Goal: Transaction & Acquisition: Book appointment/travel/reservation

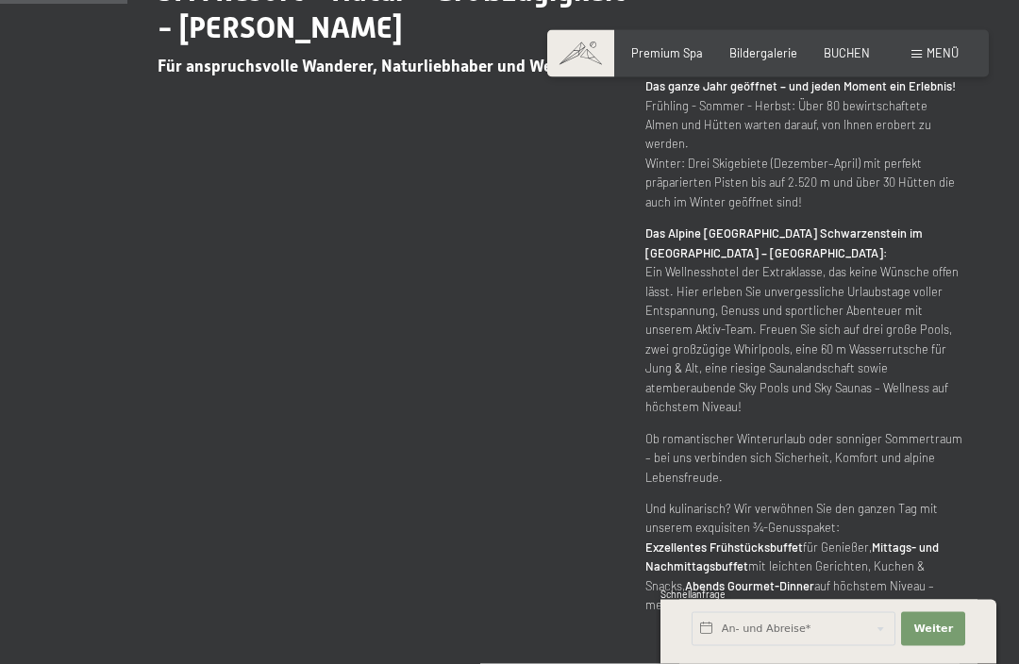
scroll to position [914, 0]
click at [919, 60] on div "Menü" at bounding box center [934, 53] width 47 height 17
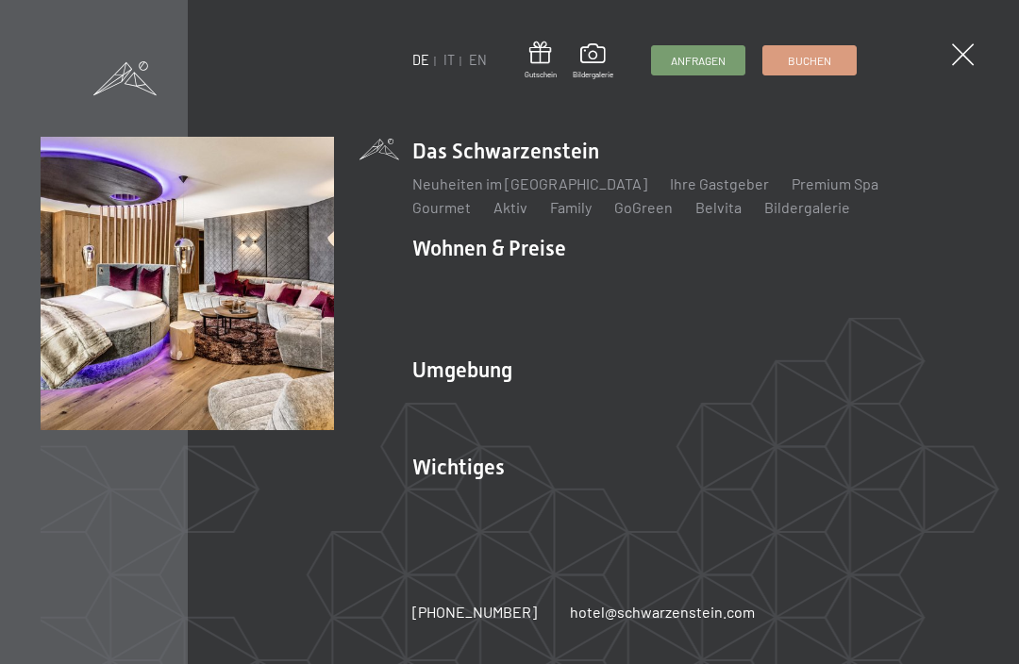
click at [709, 290] on link "Angebote" at bounding box center [723, 281] width 66 height 18
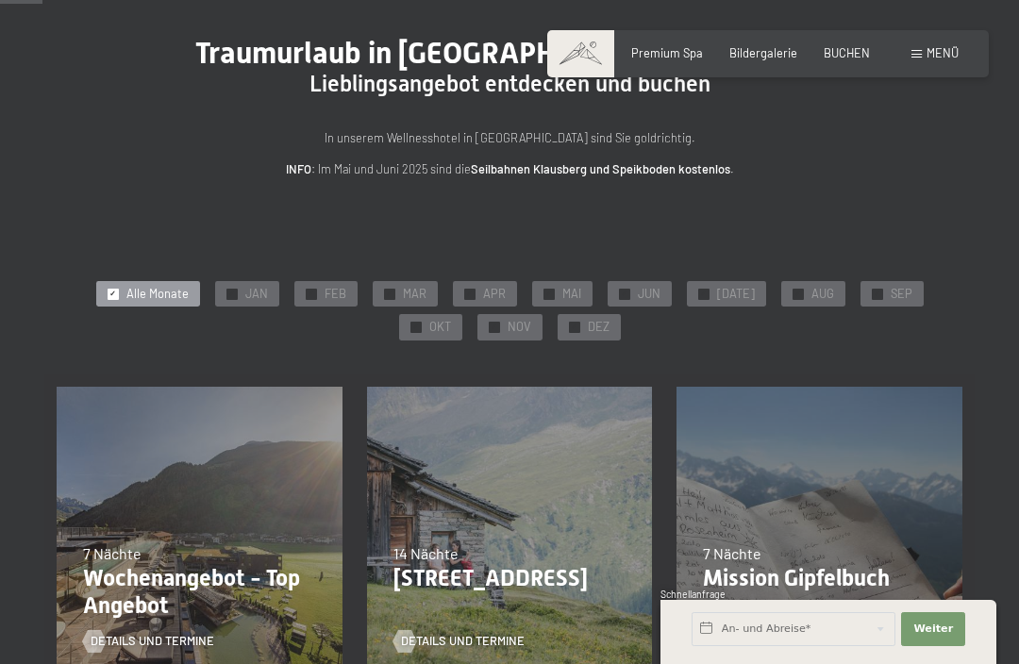
scroll to position [123, 0]
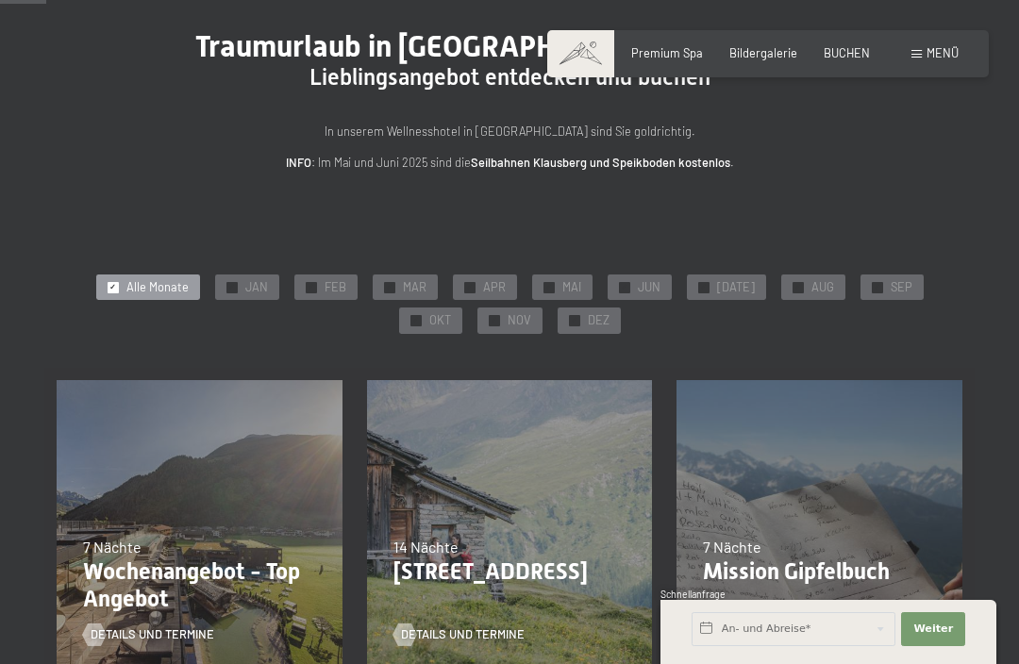
click at [558, 329] on div "✓ DEZ" at bounding box center [589, 321] width 63 height 26
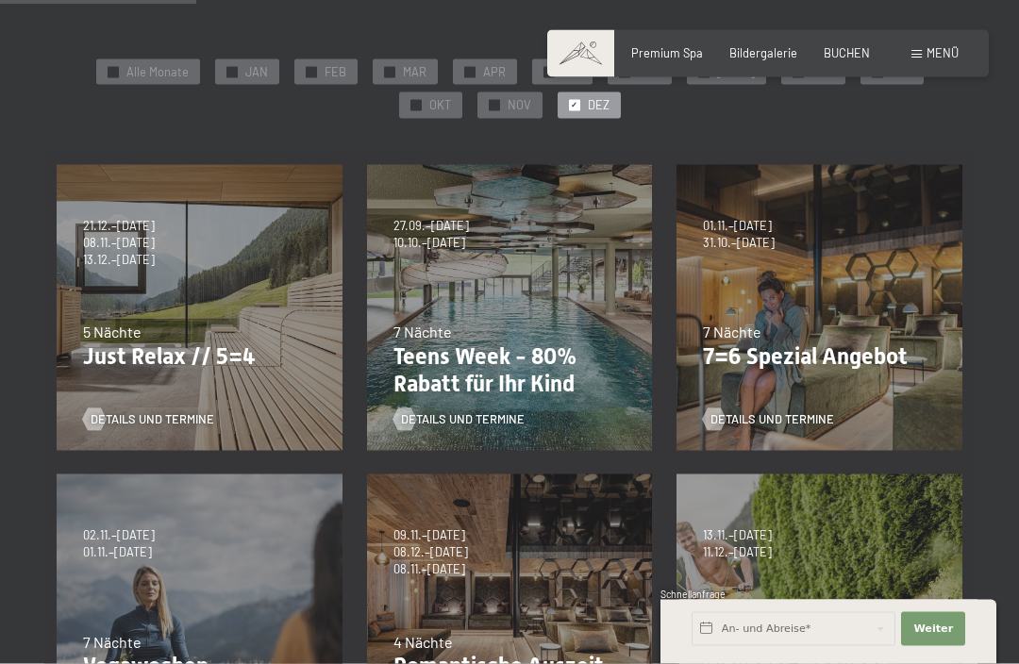
scroll to position [343, 0]
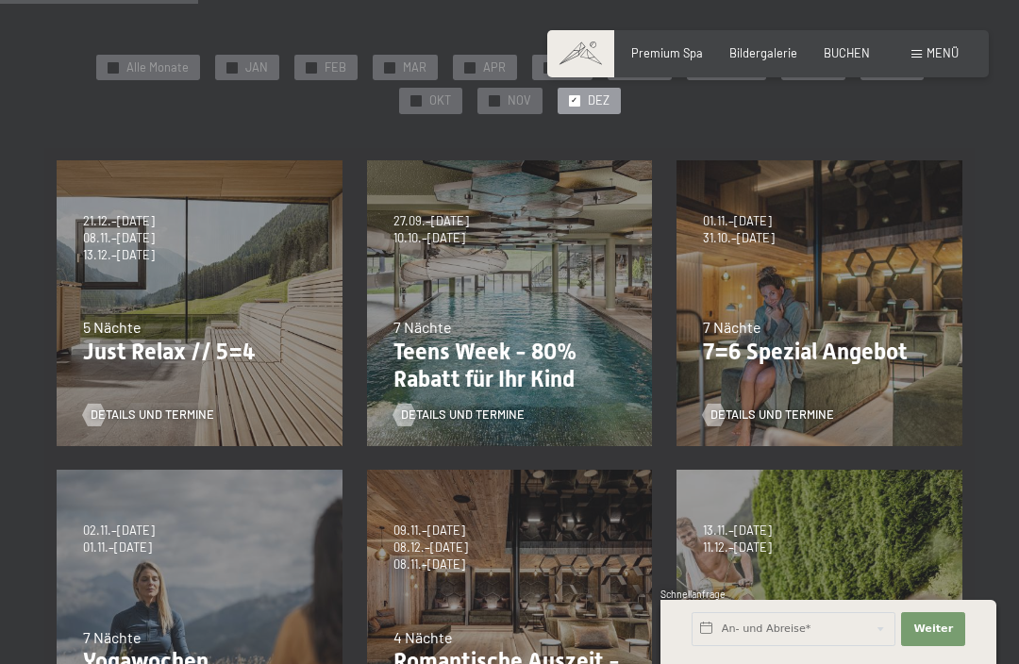
click at [482, 359] on p "Teens Week - 80% Rabatt für Ihr Kind" at bounding box center [509, 366] width 233 height 55
click at [482, 414] on span "Details und Termine" at bounding box center [463, 415] width 124 height 17
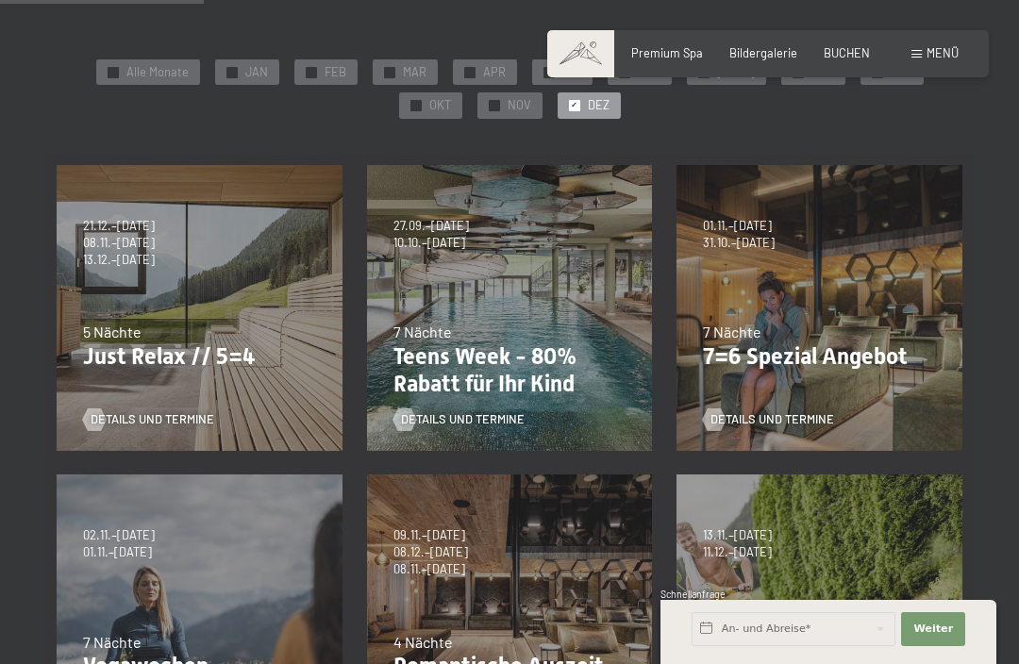
scroll to position [352, 0]
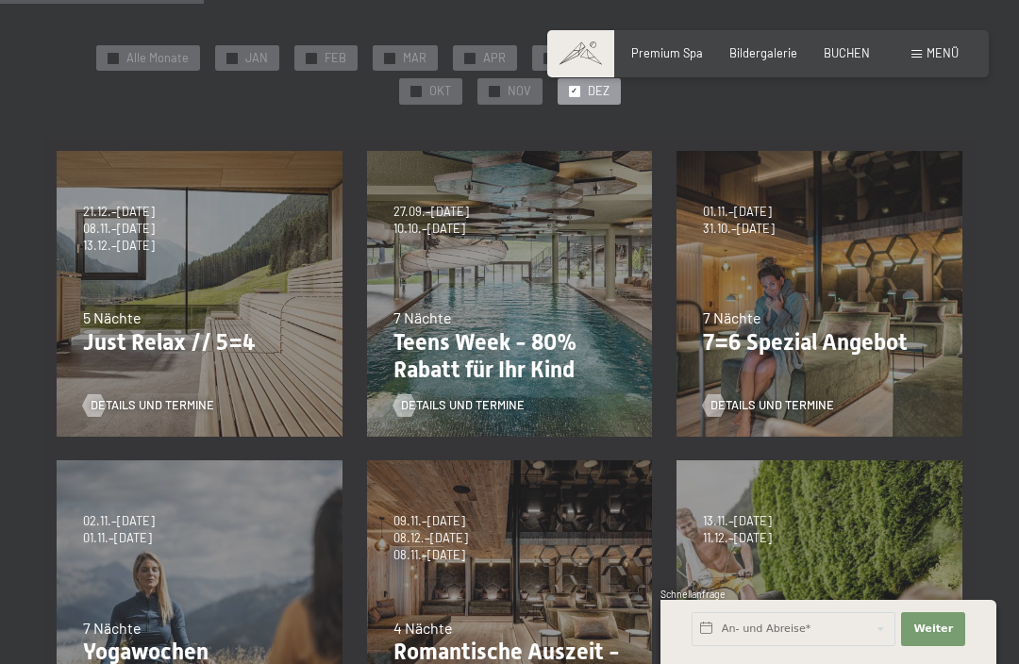
click at [142, 401] on span "Details und Termine" at bounding box center [153, 405] width 124 height 17
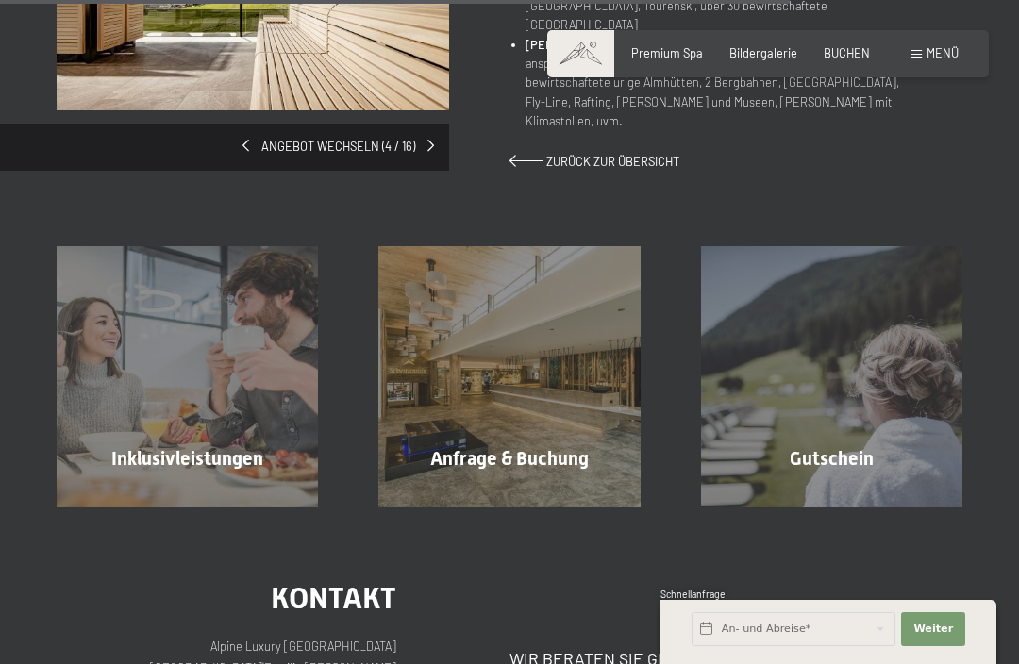
scroll to position [1528, 0]
click at [147, 489] on div at bounding box center [148, 500] width 13 height 23
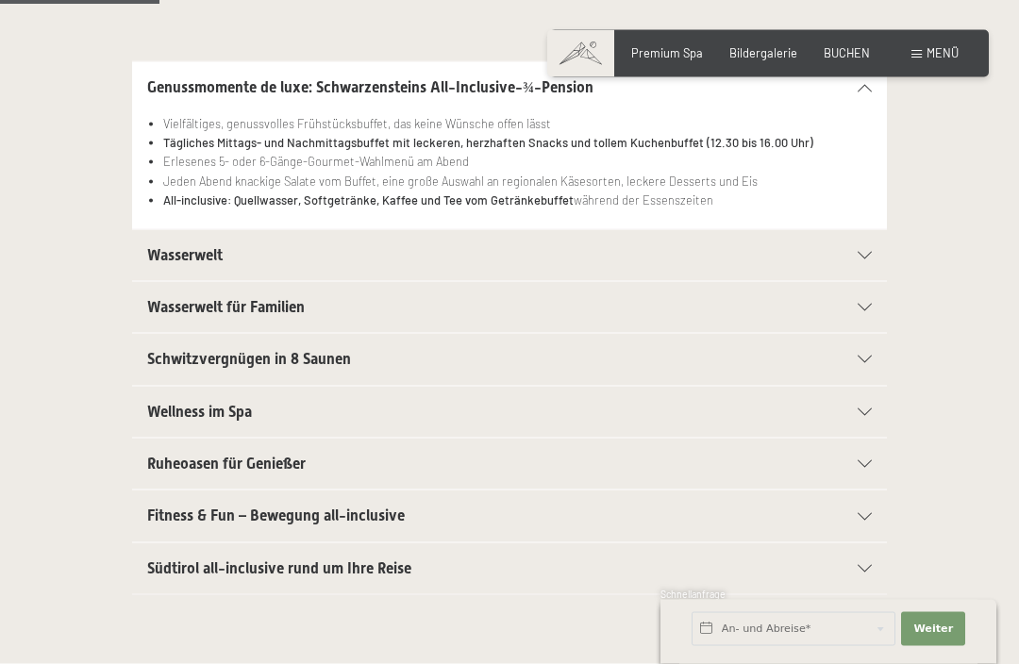
scroll to position [411, 0]
click at [59, 448] on div "Ruheoasen für Genießer Ruhelounge „Feuer“ mit mystischer Stimmung und loderndem…" at bounding box center [510, 463] width 906 height 53
click at [868, 291] on div "Wasserwelt für Familien" at bounding box center [509, 306] width 725 height 51
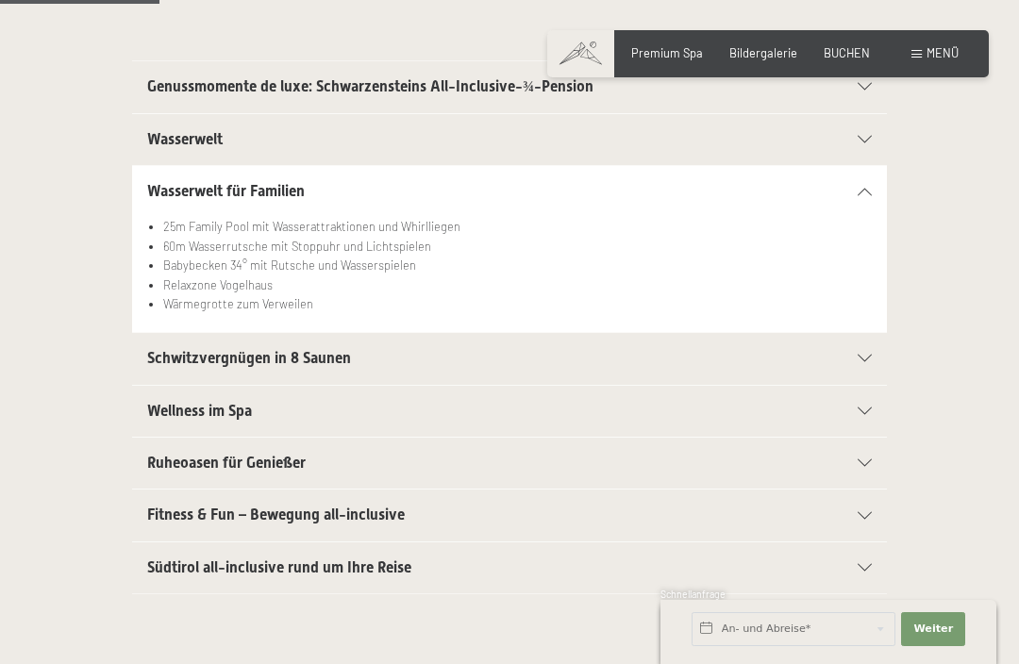
click at [871, 400] on div "Wellness im Spa" at bounding box center [509, 411] width 725 height 51
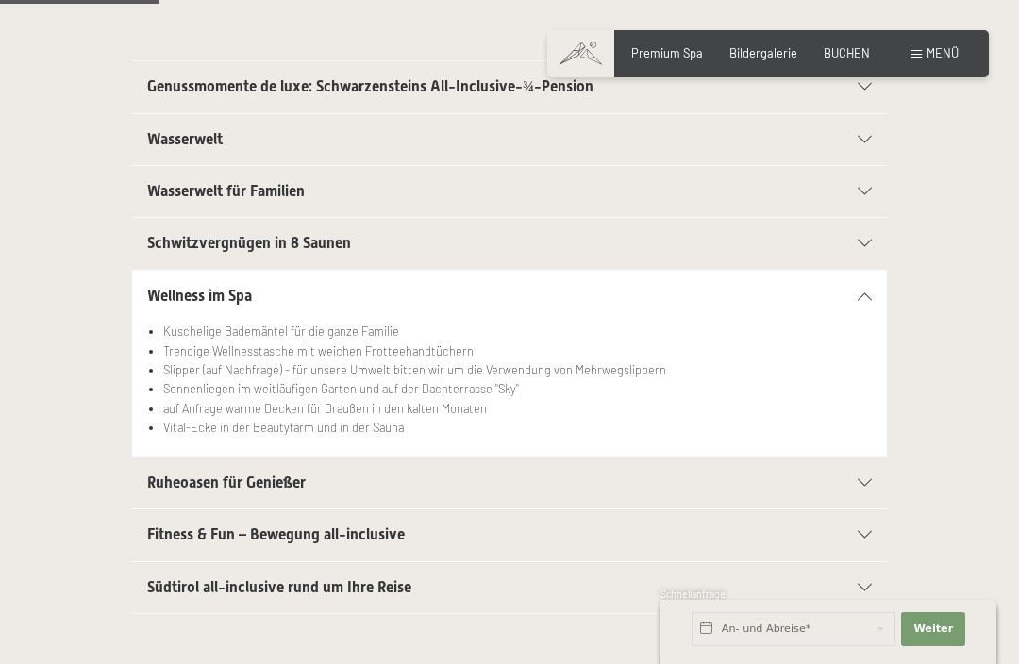
click at [870, 479] on icon at bounding box center [865, 483] width 14 height 8
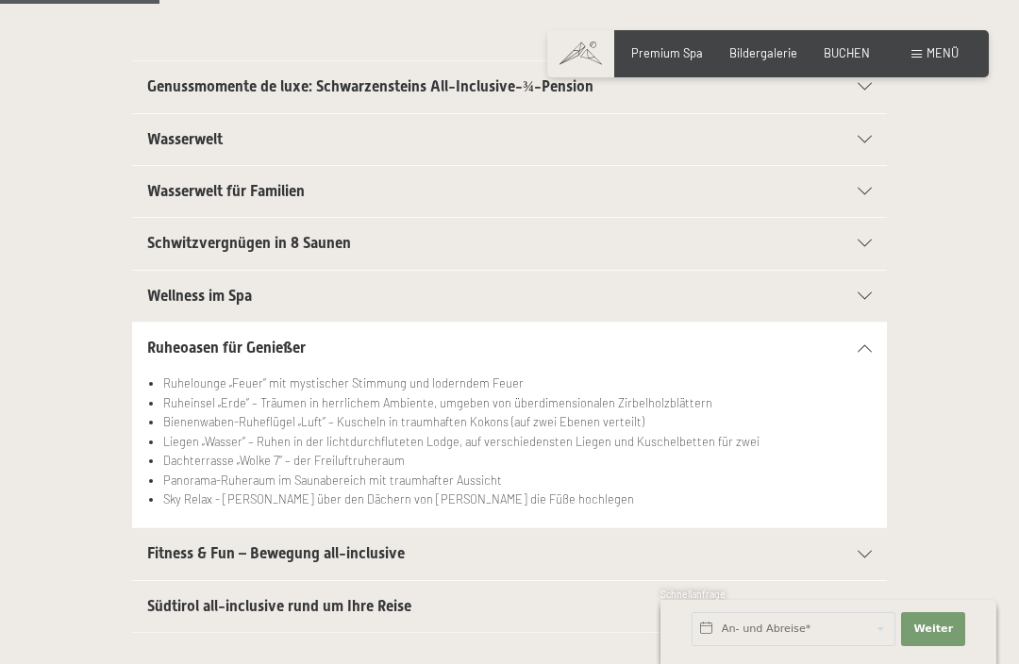
click at [866, 551] on icon at bounding box center [865, 555] width 14 height 8
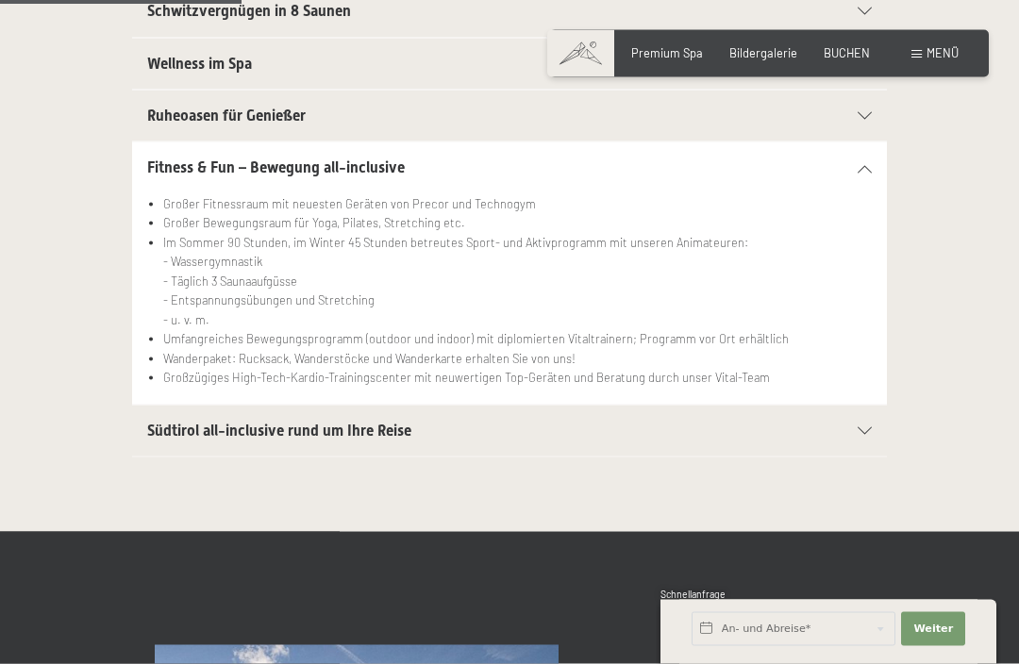
scroll to position [645, 0]
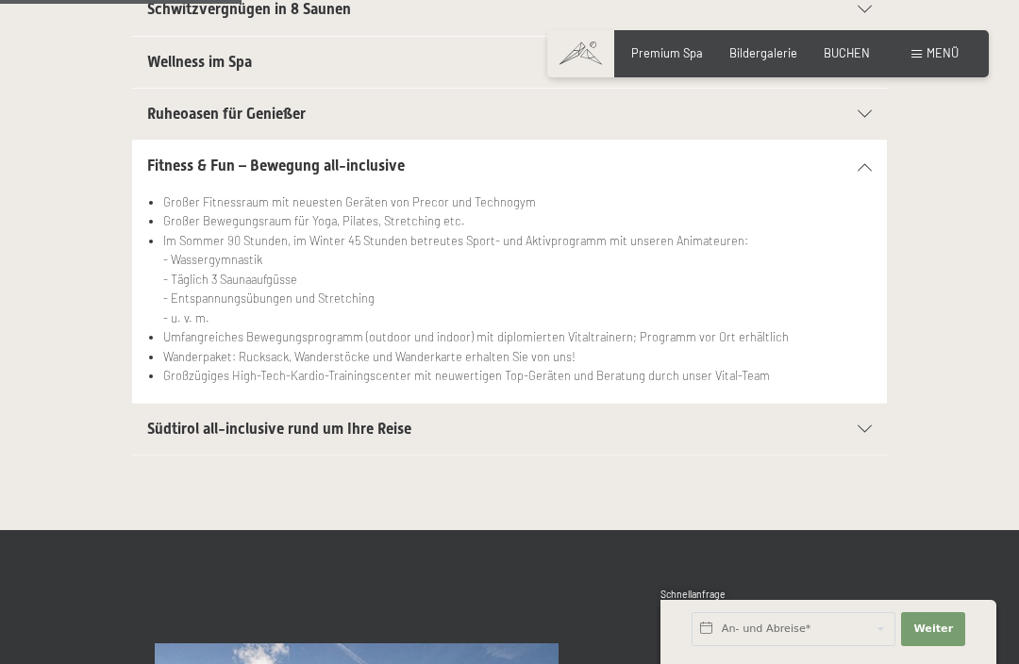
click at [866, 426] on icon at bounding box center [865, 430] width 14 height 8
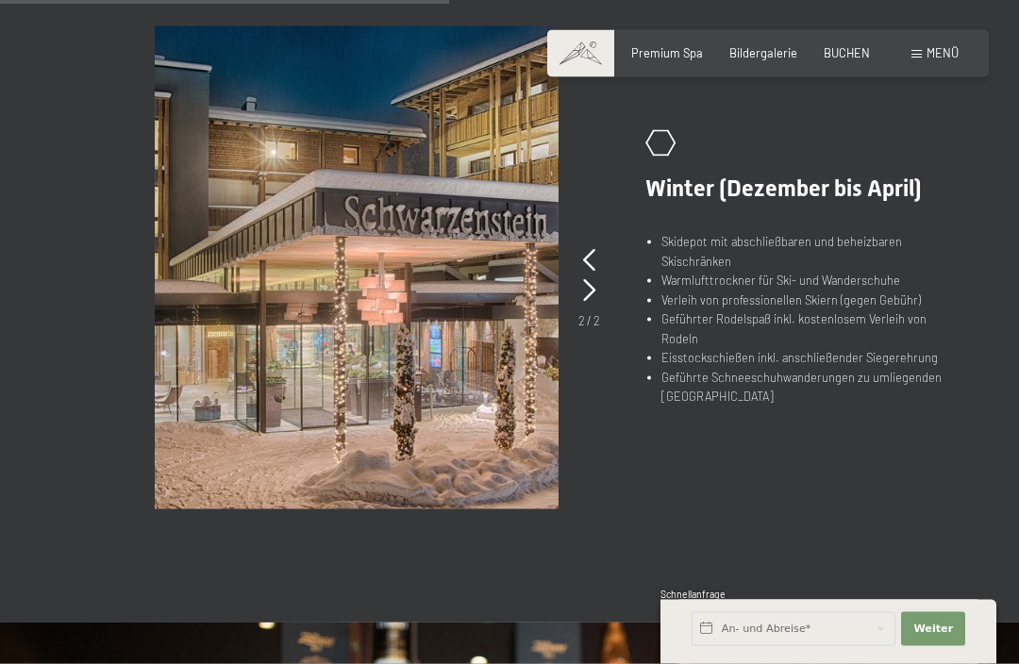
scroll to position [1174, 0]
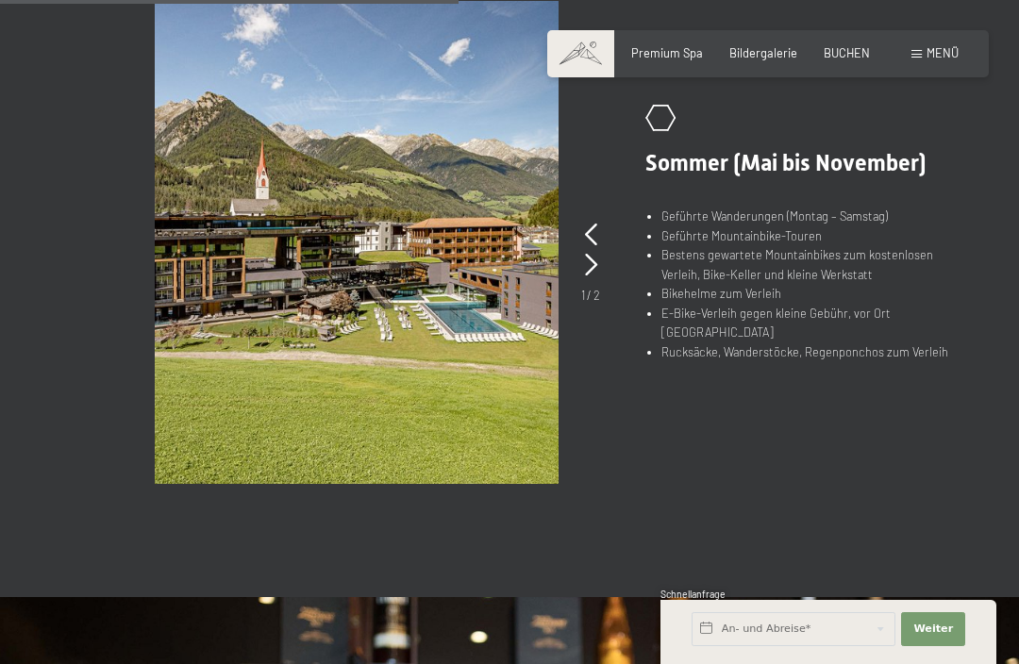
click at [925, 60] on div "Menü" at bounding box center [934, 53] width 47 height 17
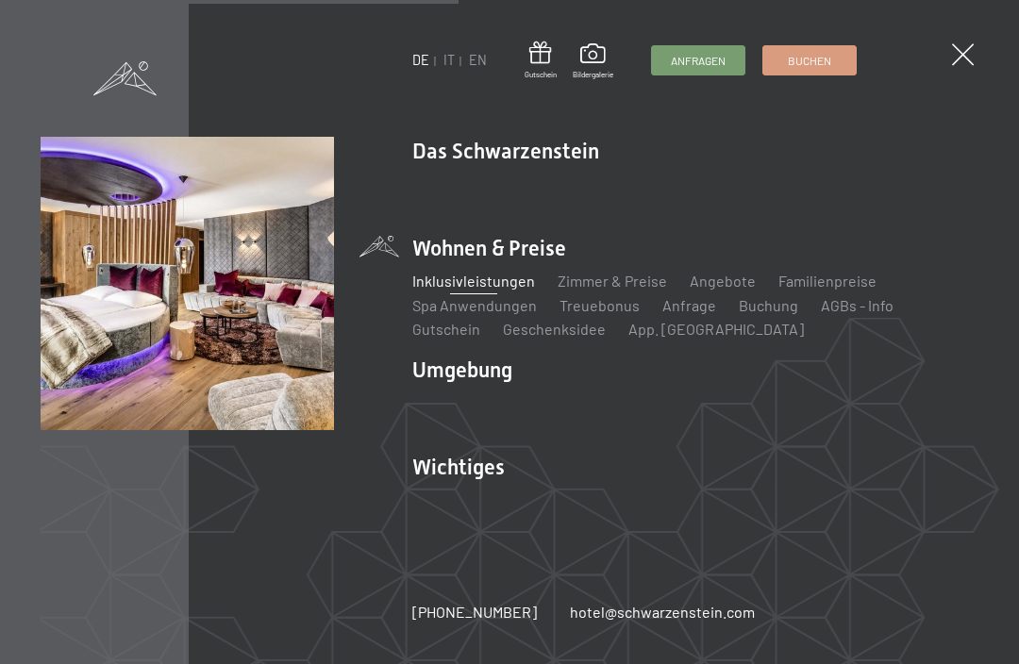
click at [600, 314] on link "Treuebonus" at bounding box center [600, 305] width 80 height 18
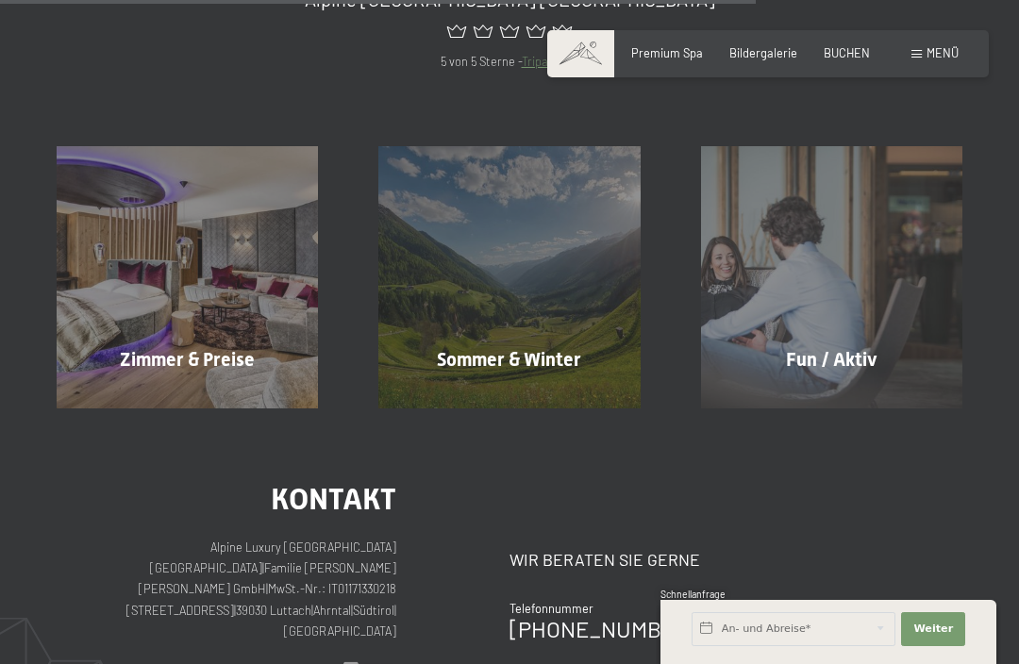
scroll to position [1208, 0]
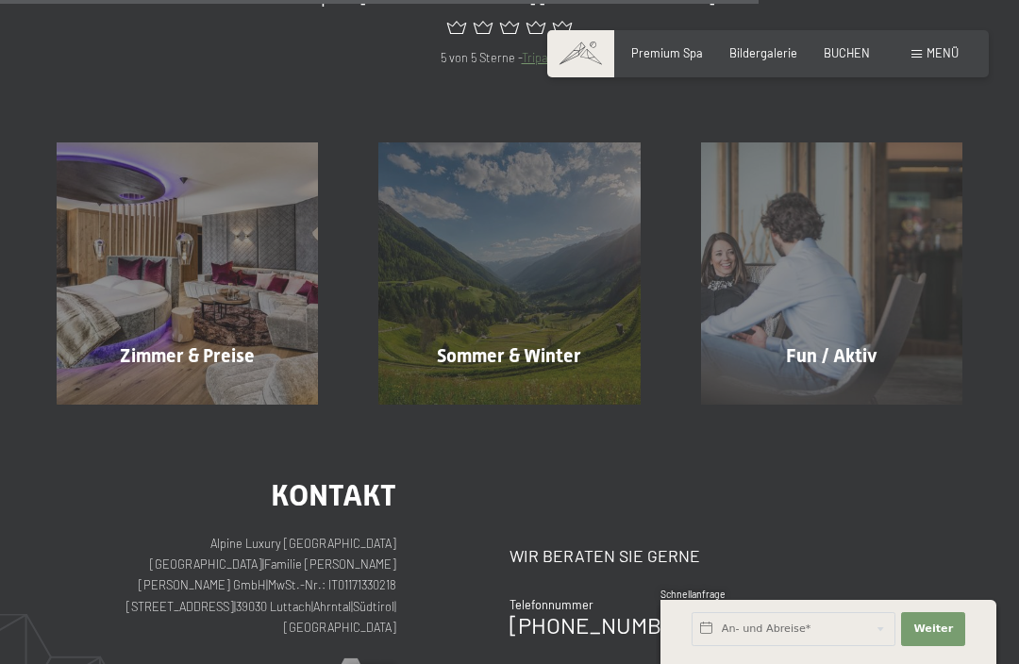
click at [817, 352] on div "Fun / Aktiv Mehr erfahren" at bounding box center [832, 272] width 322 height 261
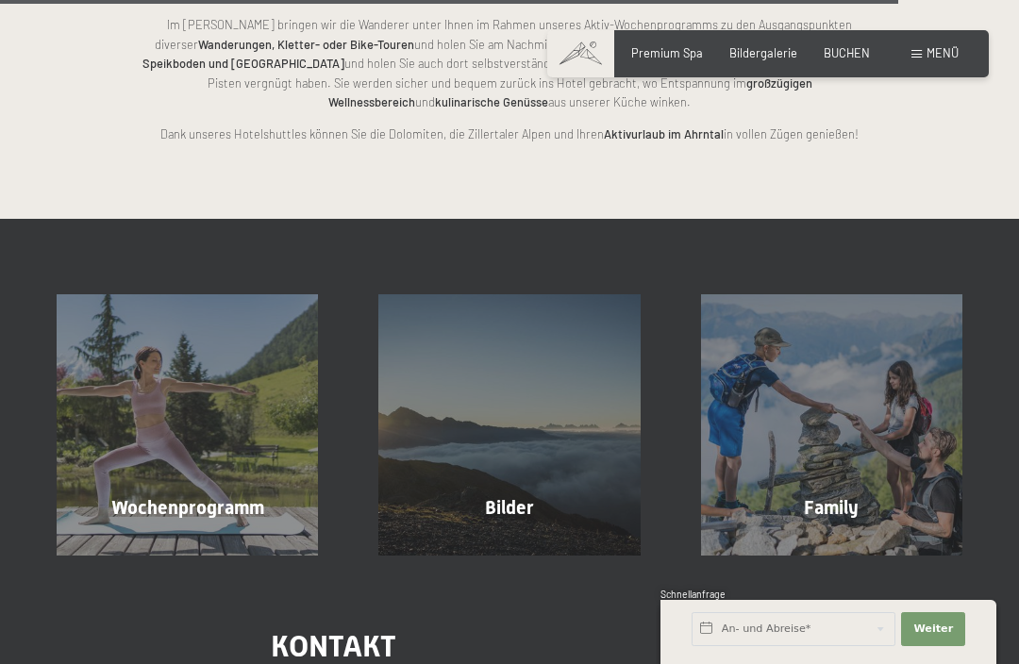
scroll to position [3510, 0]
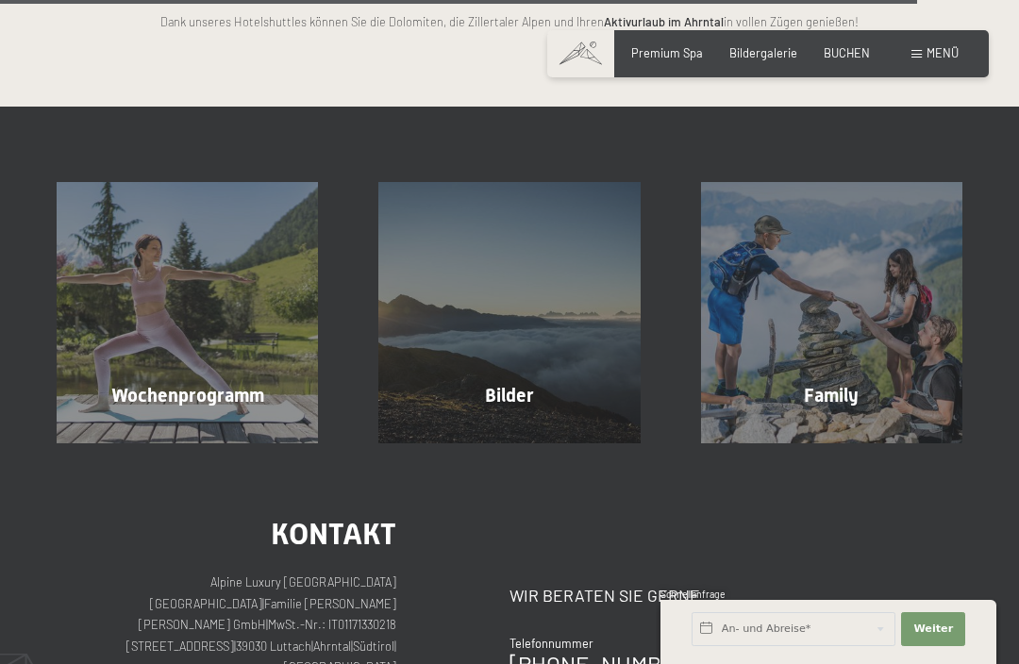
click at [153, 427] on span "Mehr erfahren" at bounding box center [190, 435] width 93 height 17
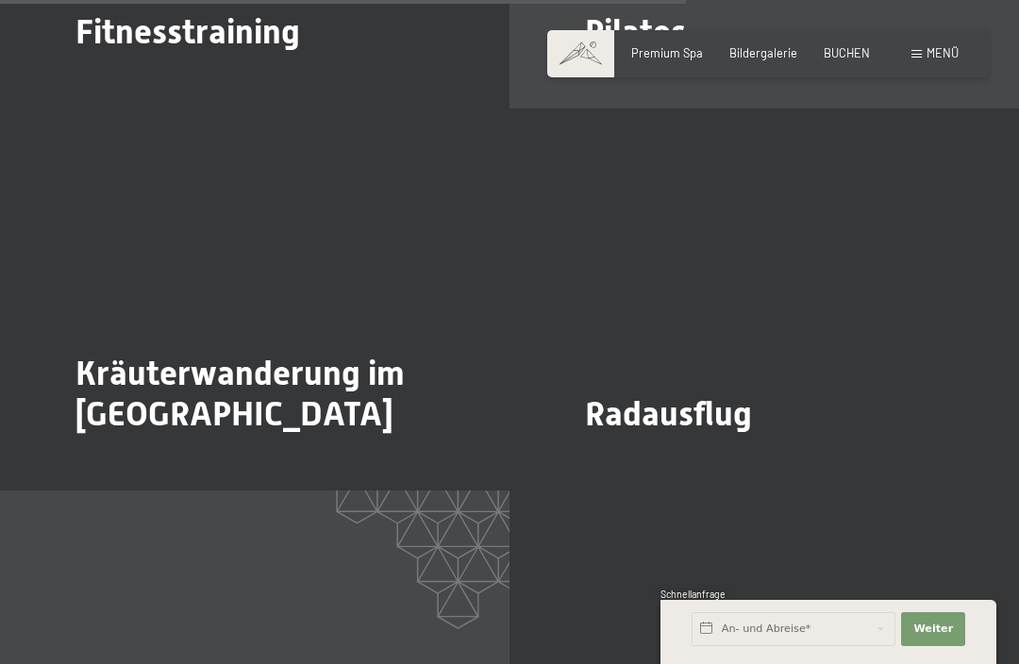
scroll to position [3883, 0]
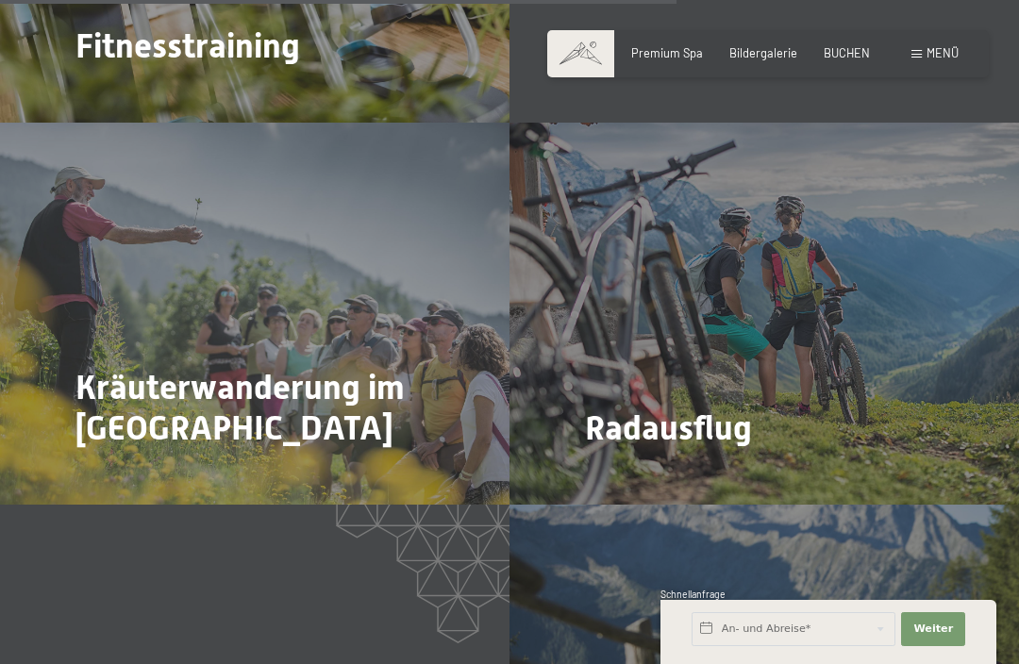
click at [114, 473] on span "Mehr dazu" at bounding box center [114, 481] width 63 height 17
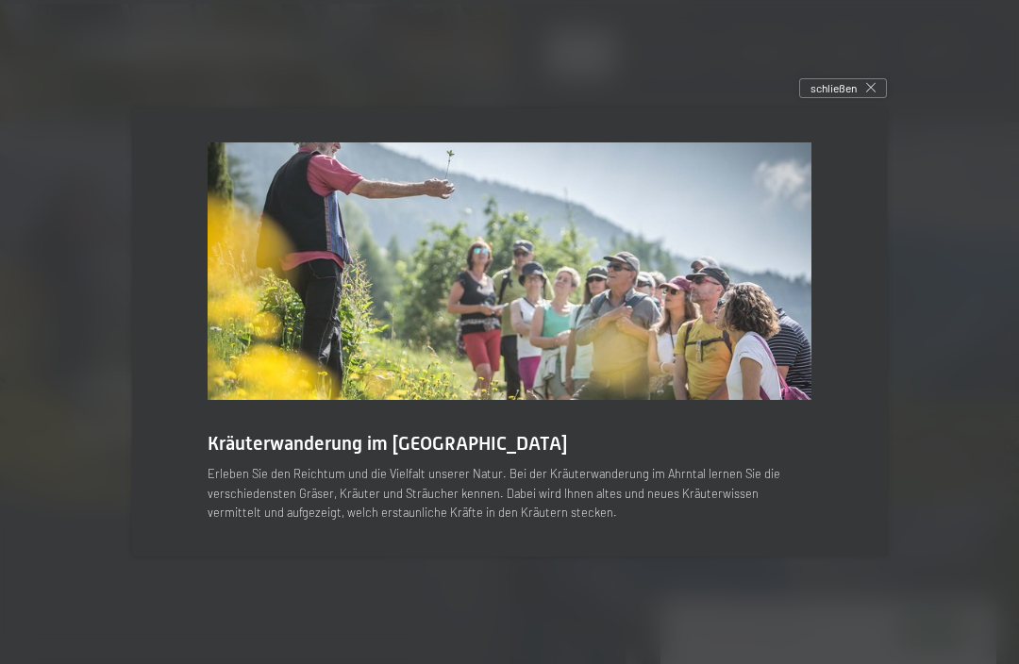
click at [861, 99] on div "schließen" at bounding box center [843, 88] width 88 height 21
